Goal: Navigation & Orientation: Find specific page/section

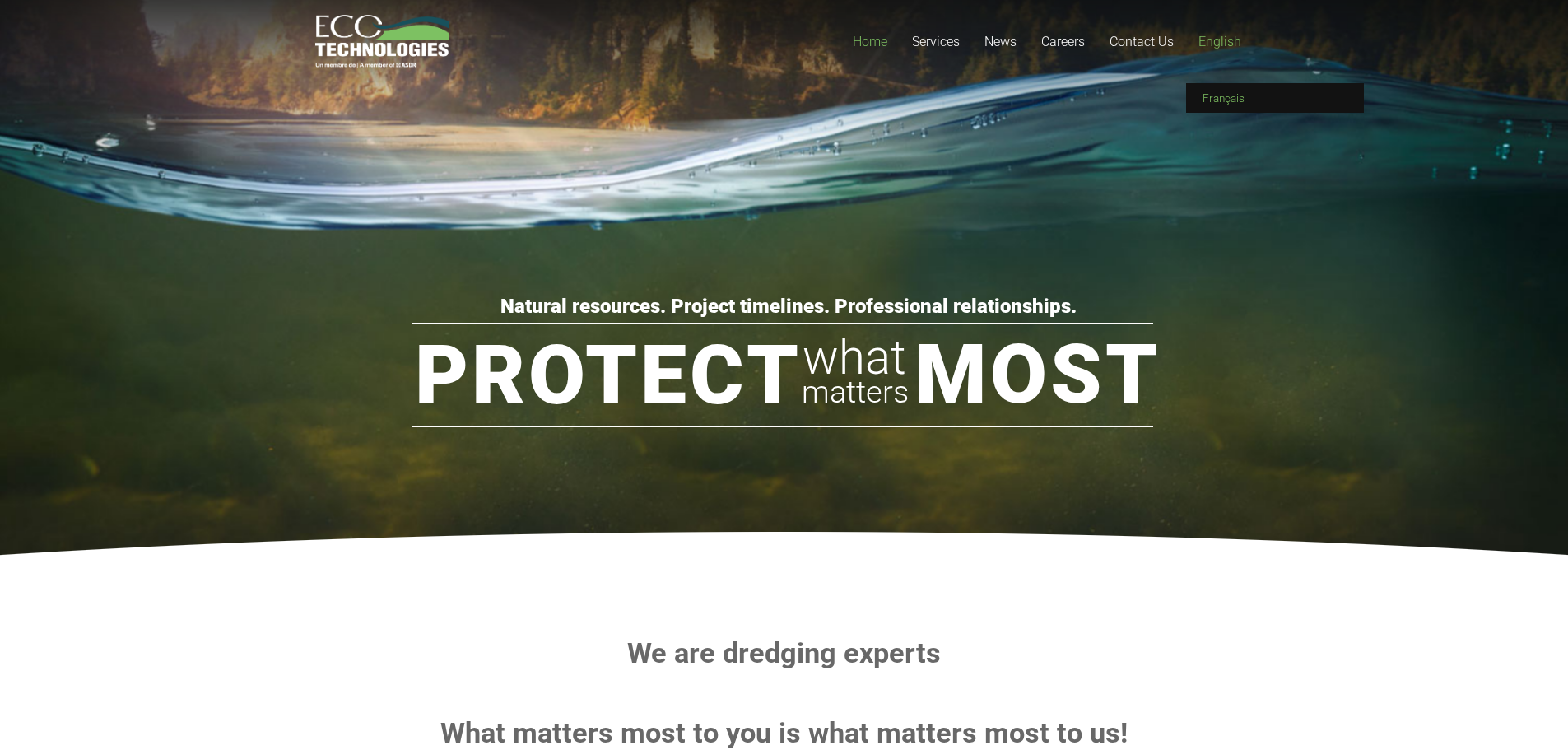
click at [1236, 98] on span "Français" at bounding box center [1223, 98] width 42 height 13
